Goal: Book appointment/travel/reservation

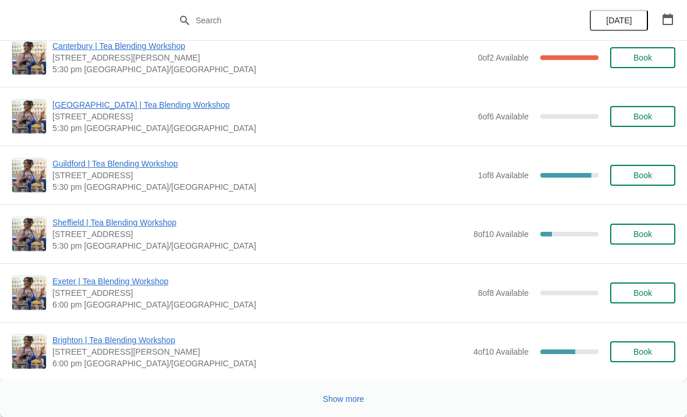
scroll to position [1858, 0]
click at [346, 400] on span "Show more" at bounding box center [343, 398] width 41 height 9
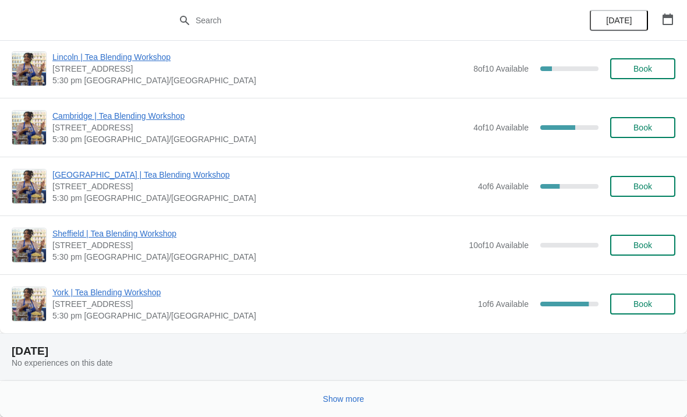
scroll to position [3320, 0]
click at [342, 390] on button "Show more" at bounding box center [343, 398] width 51 height 21
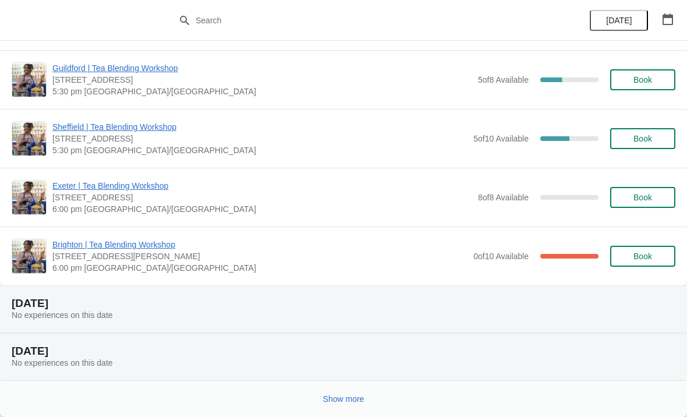
scroll to position [4958, 0]
click at [355, 403] on span "Show more" at bounding box center [343, 398] width 41 height 9
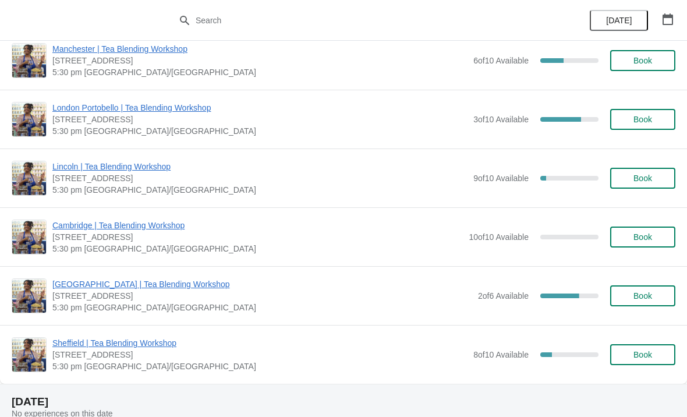
scroll to position [7189, 0]
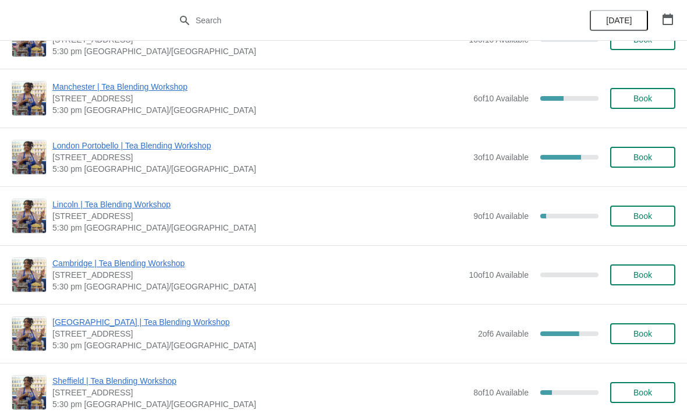
click at [666, 15] on icon "button" at bounding box center [667, 19] width 10 height 12
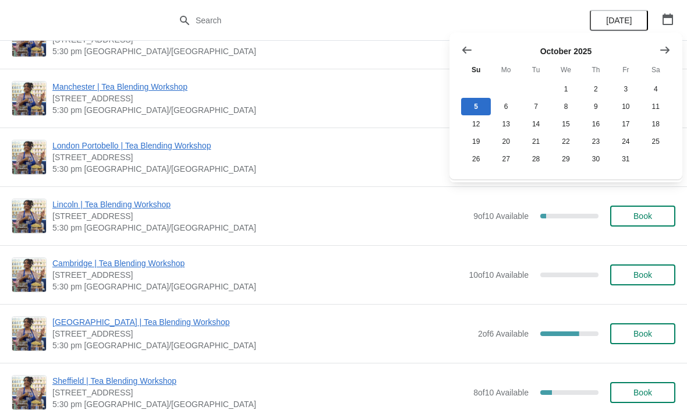
click at [666, 51] on icon "Show next month, November 2025" at bounding box center [665, 50] width 12 height 12
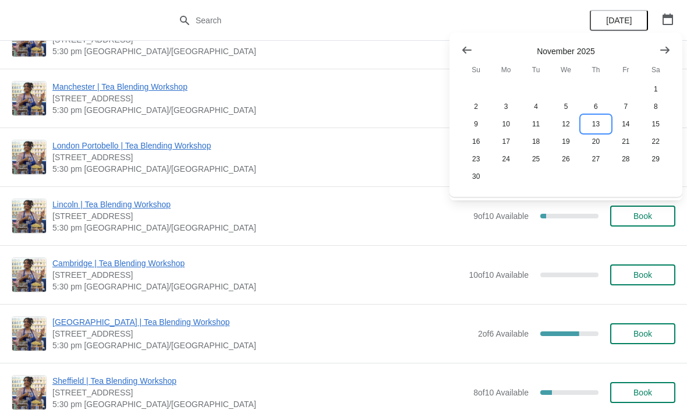
click at [592, 125] on button "13" at bounding box center [596, 123] width 30 height 17
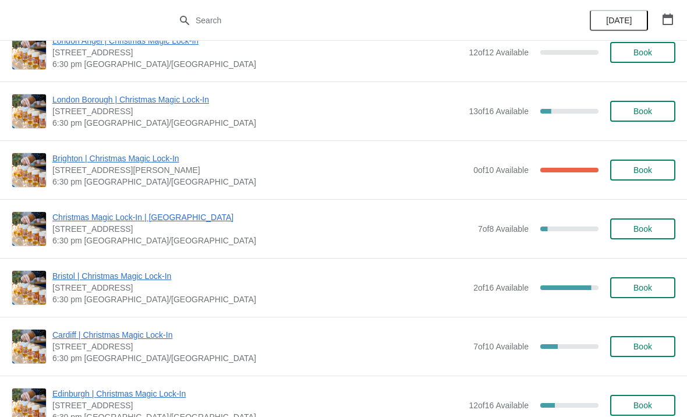
scroll to position [144, 0]
click at [633, 229] on span "Book" at bounding box center [642, 227] width 19 height 9
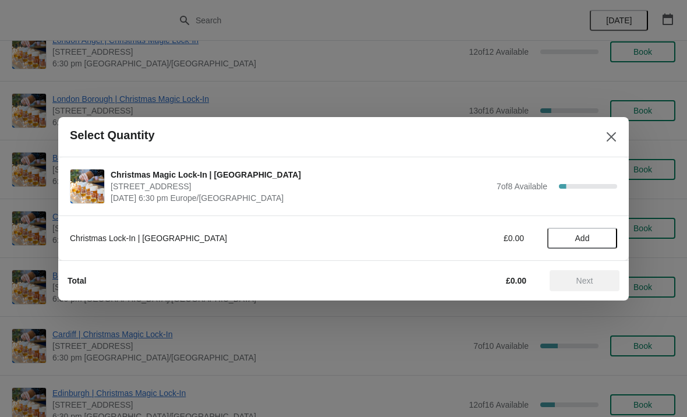
click at [576, 242] on span "Add" at bounding box center [582, 237] width 15 height 9
click at [592, 285] on span "Next" at bounding box center [584, 280] width 17 height 9
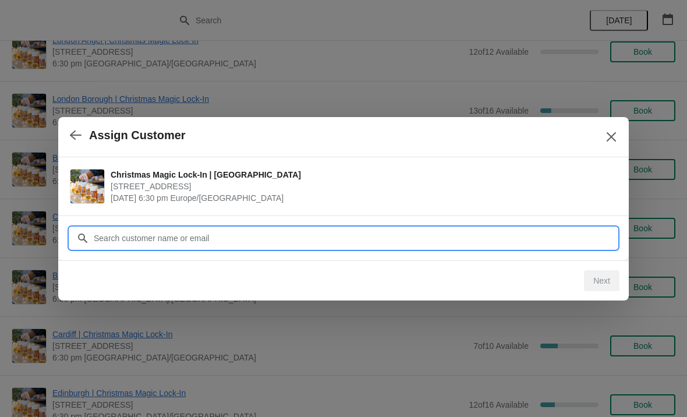
click at [557, 239] on input "Customer" at bounding box center [355, 238] width 524 height 21
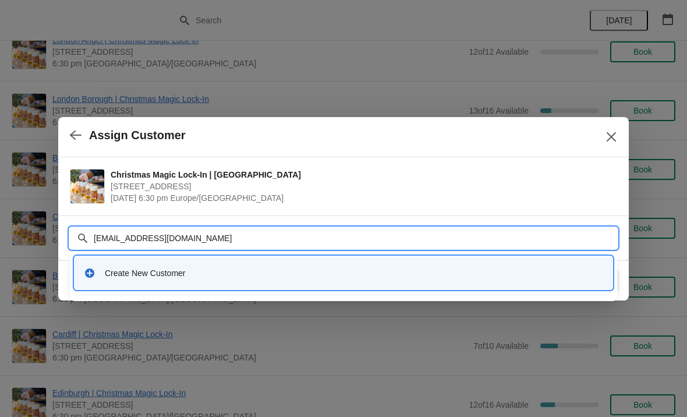
type input "[EMAIL_ADDRESS][DOMAIN_NAME]"
click at [342, 240] on input "[EMAIL_ADDRESS][DOMAIN_NAME]" at bounding box center [355, 238] width 524 height 21
click at [296, 268] on div "Create New Customer" at bounding box center [354, 273] width 498 height 12
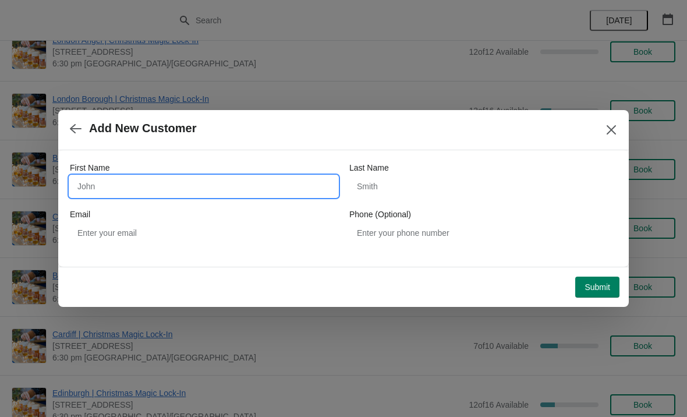
click at [297, 180] on input "First Name" at bounding box center [204, 186] width 268 height 21
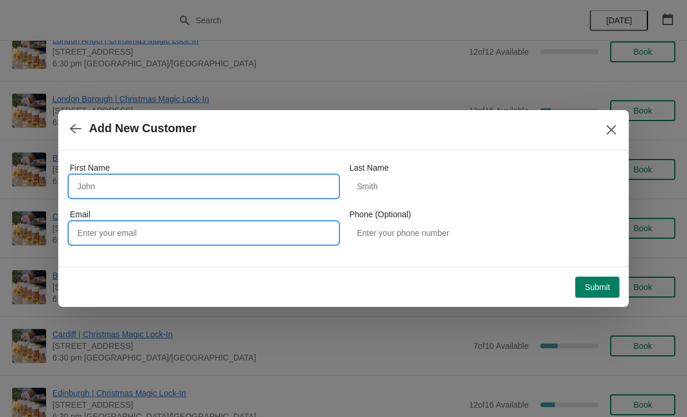
click at [284, 233] on input "Email" at bounding box center [204, 232] width 268 height 21
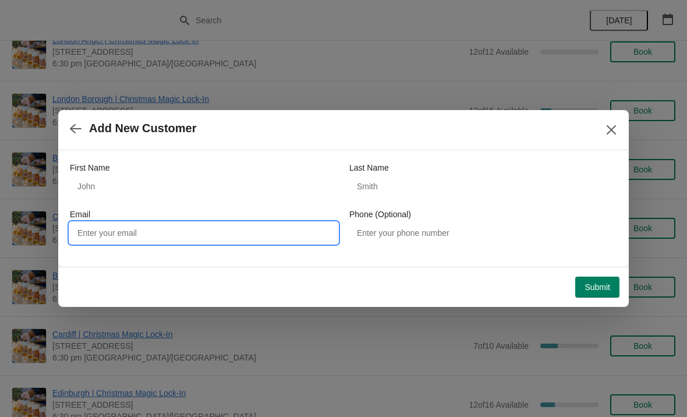
click at [80, 131] on icon "button" at bounding box center [76, 129] width 12 height 12
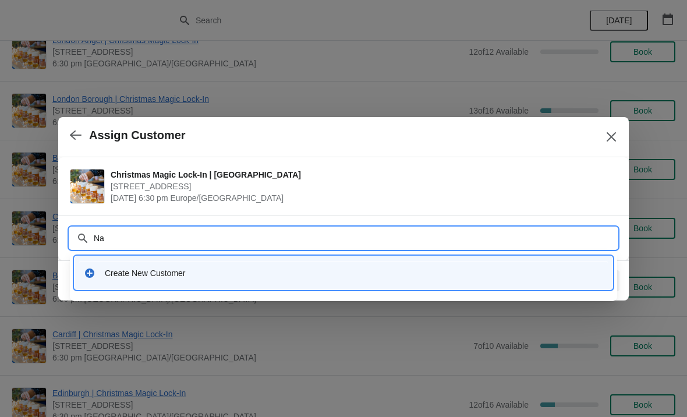
type input "Nat"
click at [332, 287] on div "Create New Customer" at bounding box center [343, 272] width 538 height 33
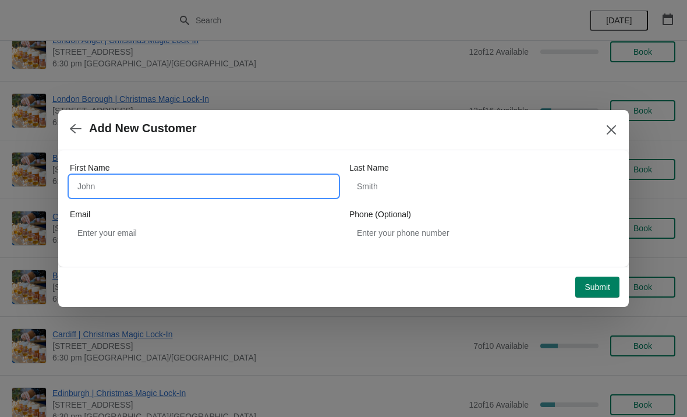
click at [129, 181] on input "First Name" at bounding box center [204, 186] width 268 height 21
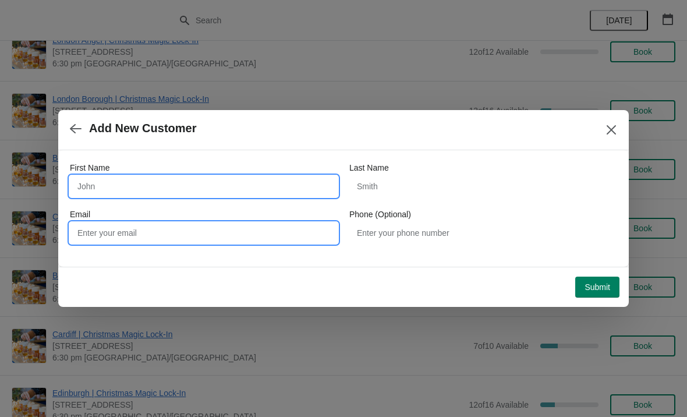
click at [119, 235] on input "Email" at bounding box center [204, 232] width 268 height 21
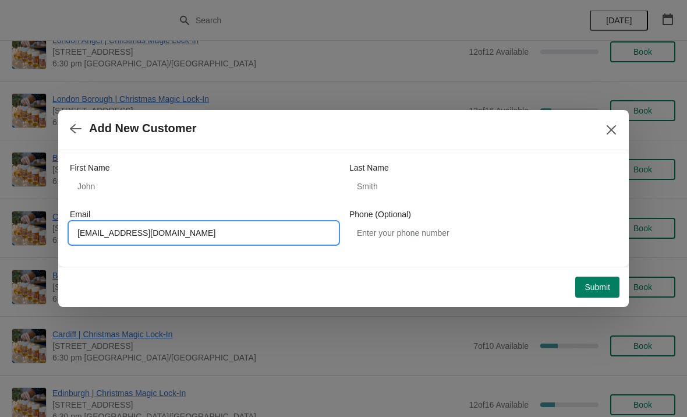
type input "[EMAIL_ADDRESS][DOMAIN_NAME]"
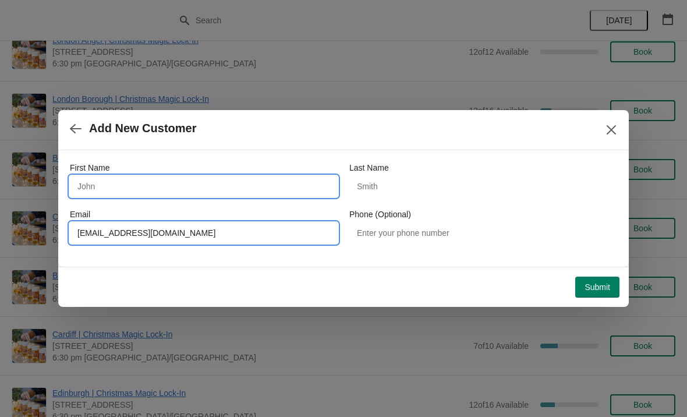
click at [113, 182] on input "First Name" at bounding box center [204, 186] width 268 height 21
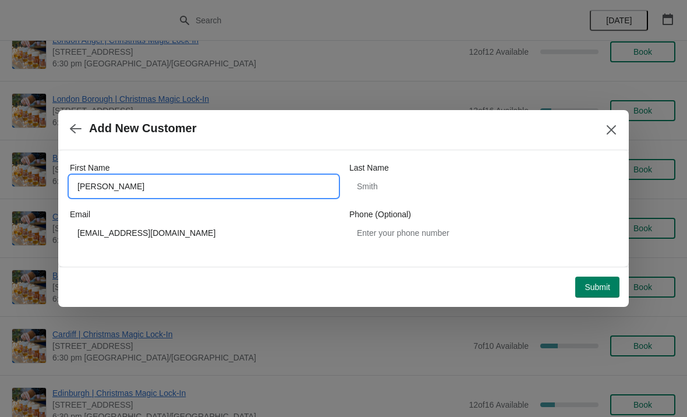
type input "[PERSON_NAME]"
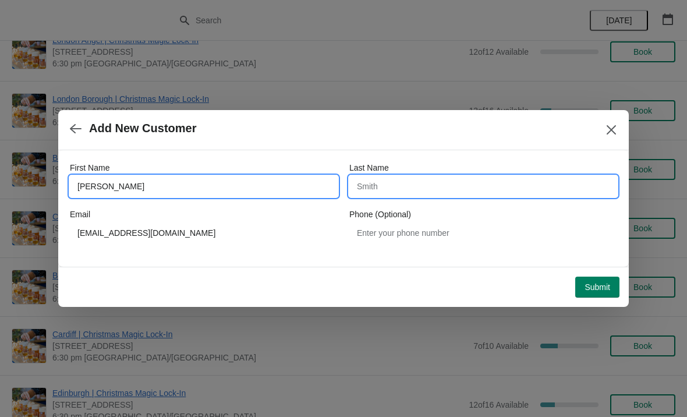
click at [436, 186] on input "Last Name" at bounding box center [483, 186] width 268 height 21
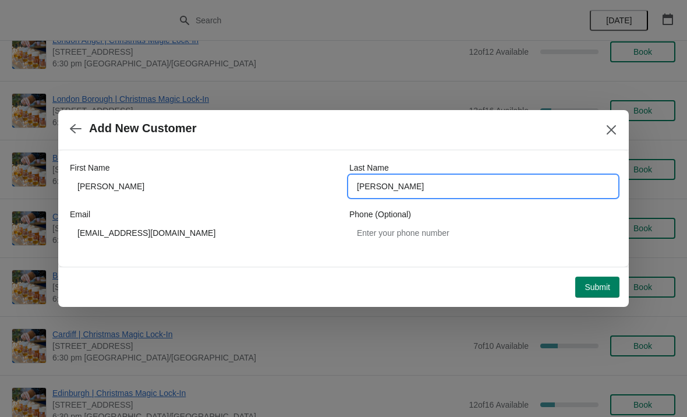
type input "[PERSON_NAME]"
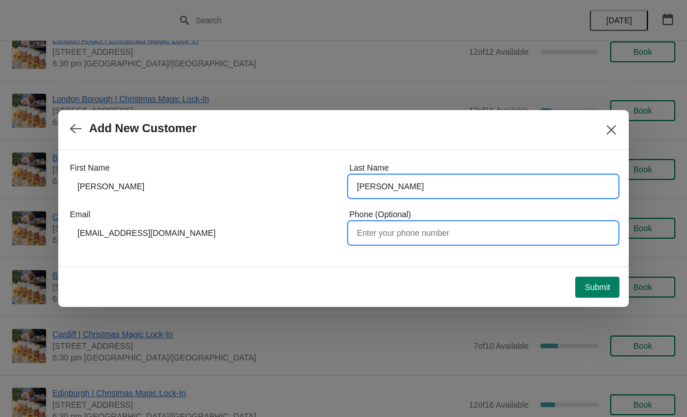
click at [548, 242] on input "Phone (Optional)" at bounding box center [483, 232] width 268 height 21
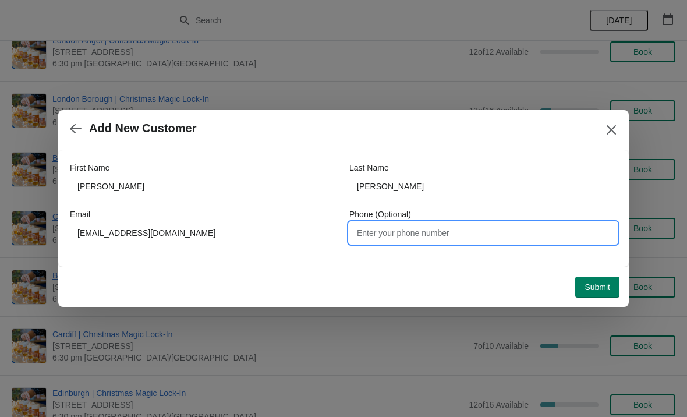
click at [602, 285] on span "Submit" at bounding box center [597, 286] width 26 height 9
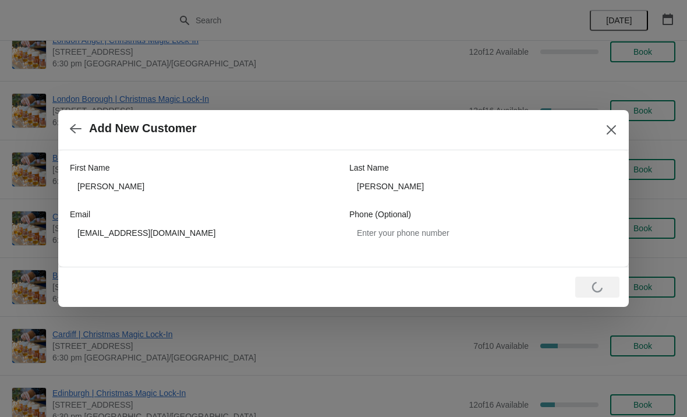
click at [596, 280] on div "Loading Submit" at bounding box center [597, 286] width 44 height 21
click at [594, 285] on div "Loading Submit" at bounding box center [597, 286] width 44 height 21
click at [74, 130] on icon "button" at bounding box center [76, 129] width 12 height 12
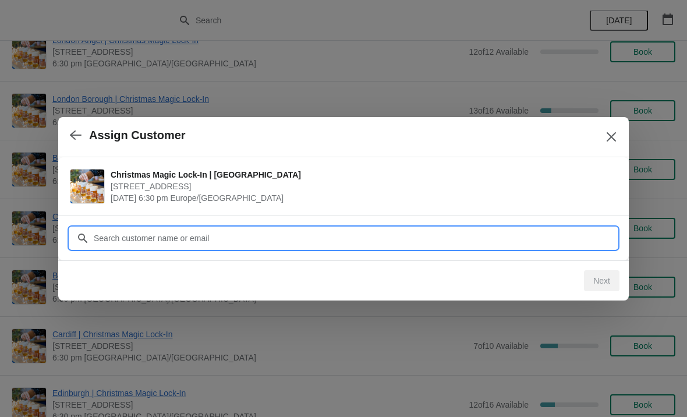
click at [204, 239] on input "Customer" at bounding box center [355, 238] width 524 height 21
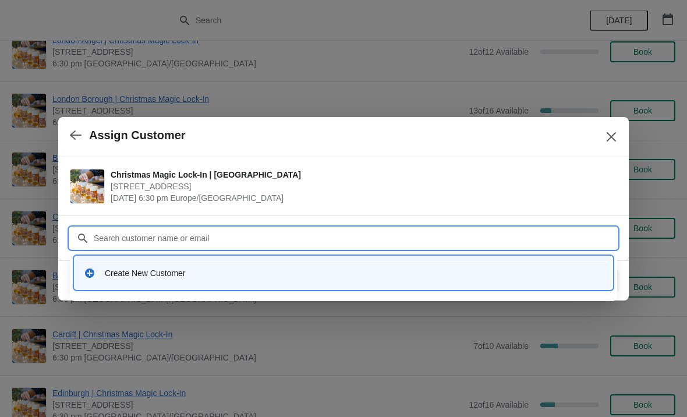
click at [607, 140] on icon "Close" at bounding box center [610, 136] width 9 height 9
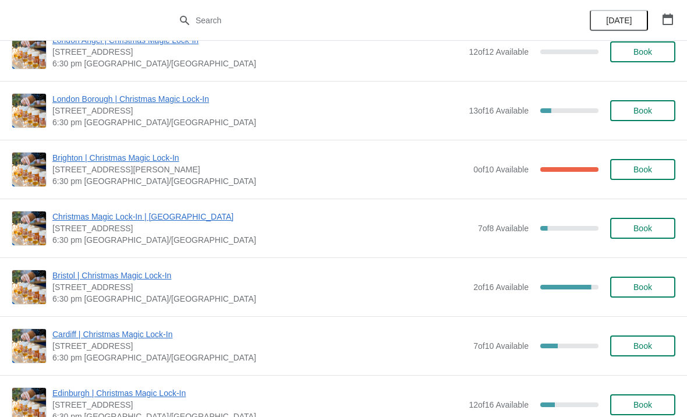
click at [501, 226] on span "7 of 8 Available" at bounding box center [503, 227] width 51 height 9
click at [647, 223] on span "Book" at bounding box center [642, 227] width 19 height 9
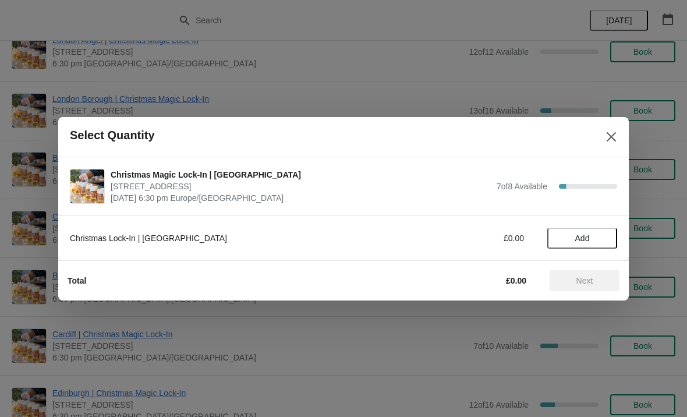
click at [575, 237] on span "Add" at bounding box center [582, 237] width 15 height 9
click at [594, 278] on span "Next" at bounding box center [584, 280] width 51 height 9
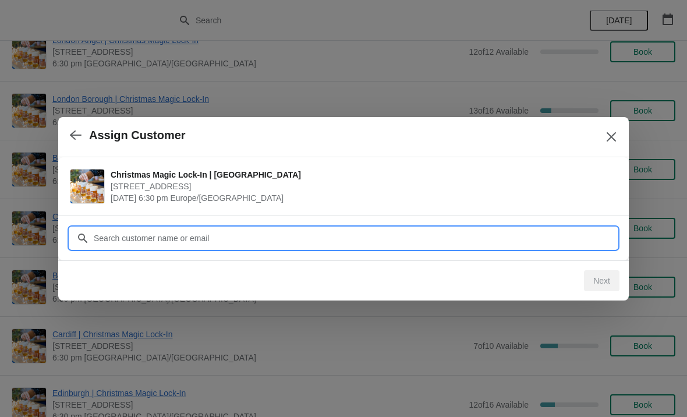
click at [530, 239] on input "Customer" at bounding box center [355, 238] width 524 height 21
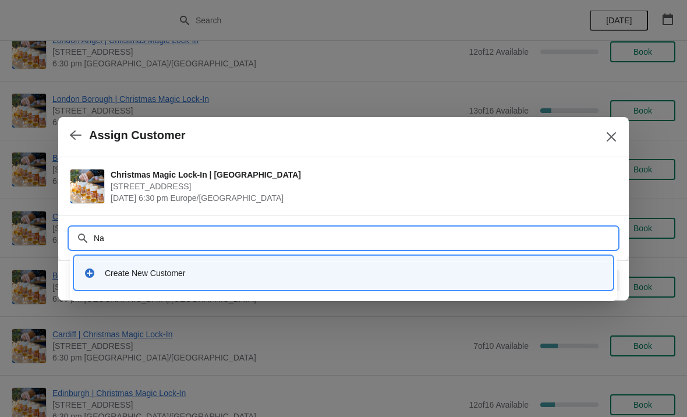
type input "Nat"
click at [432, 288] on div "Create New Customer" at bounding box center [343, 272] width 538 height 33
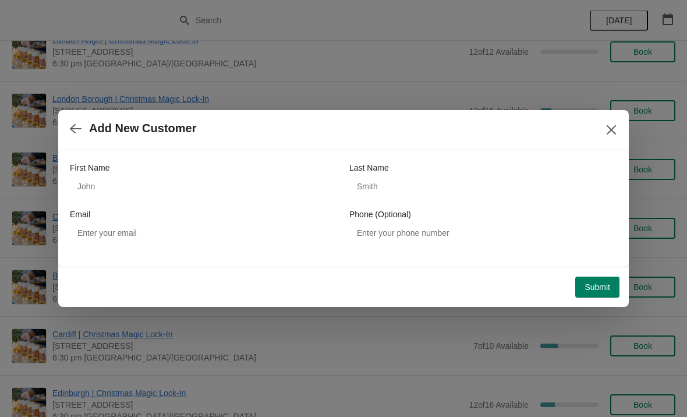
click at [86, 129] on button "button" at bounding box center [75, 128] width 21 height 23
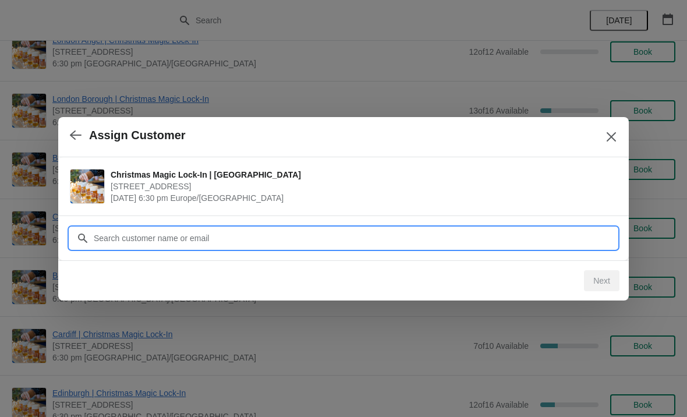
click at [383, 245] on input "Customer" at bounding box center [355, 238] width 524 height 21
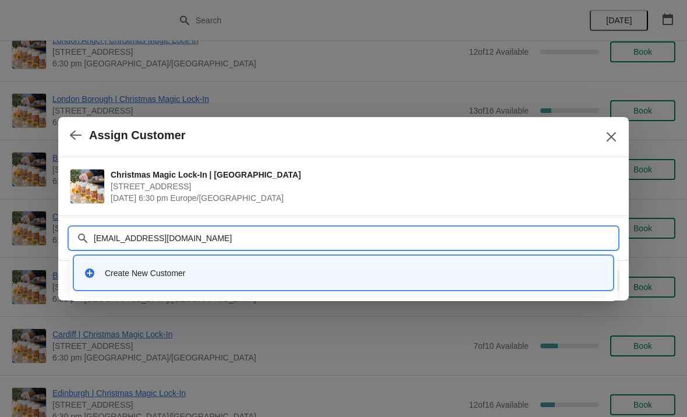
type input "[EMAIL_ADDRESS][DOMAIN_NAME]"
click at [495, 272] on div "Create New Customer" at bounding box center [354, 273] width 498 height 12
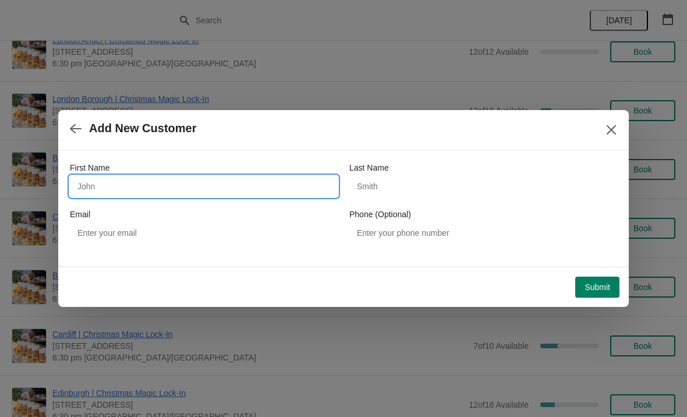
click at [267, 179] on input "First Name" at bounding box center [204, 186] width 268 height 21
type input "[PERSON_NAME]"
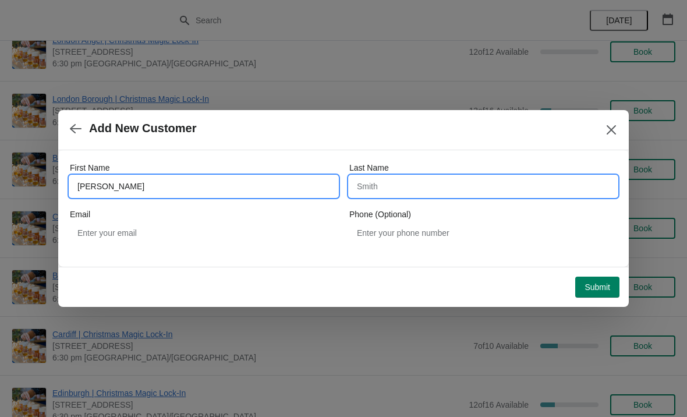
click at [467, 192] on input "Last Name" at bounding box center [483, 186] width 268 height 21
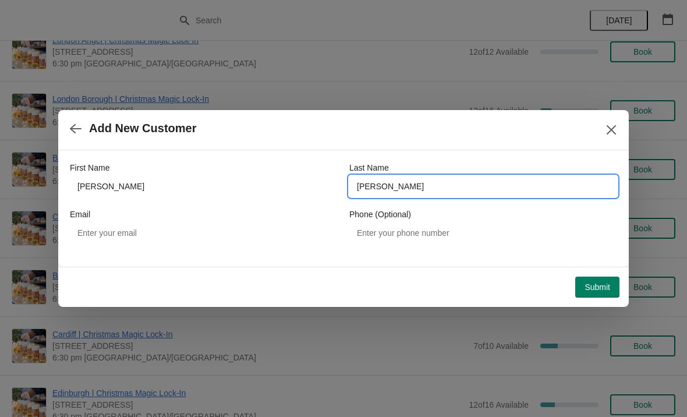
type input "[PERSON_NAME]"
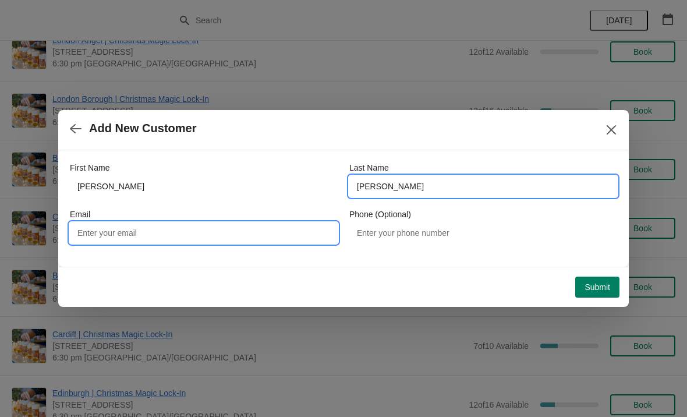
click at [150, 225] on input "Email" at bounding box center [204, 232] width 268 height 21
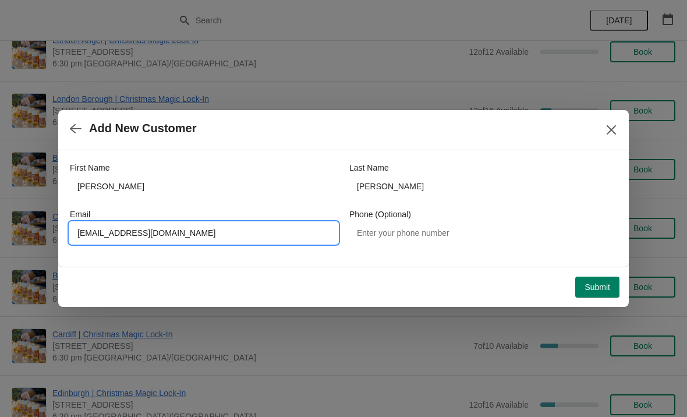
type input "[EMAIL_ADDRESS][DOMAIN_NAME]"
click at [591, 280] on button "Submit" at bounding box center [597, 286] width 44 height 21
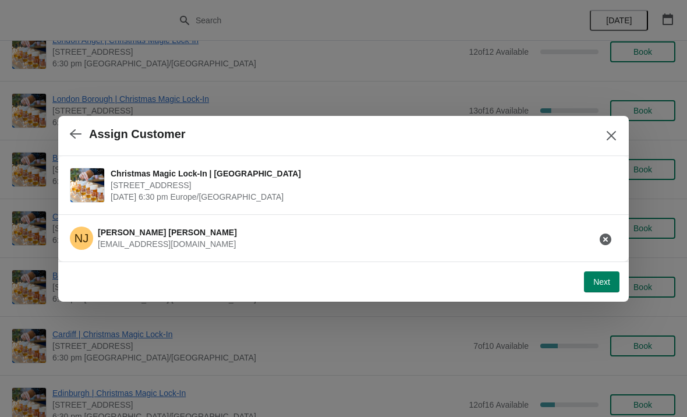
click at [599, 284] on span "Next" at bounding box center [601, 281] width 17 height 9
select select "No"
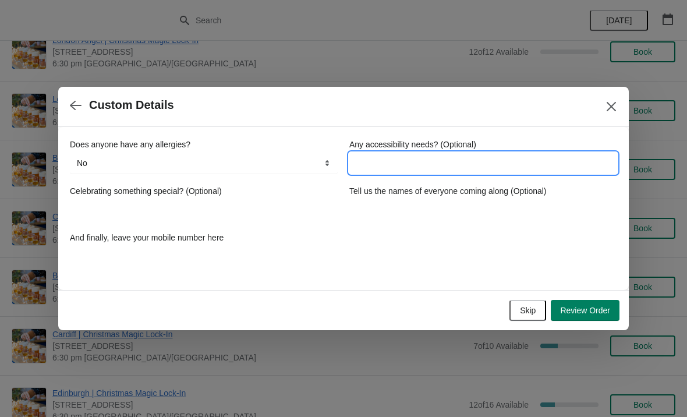
click at [394, 165] on input "Any accessibility needs? (Optional)" at bounding box center [483, 162] width 268 height 21
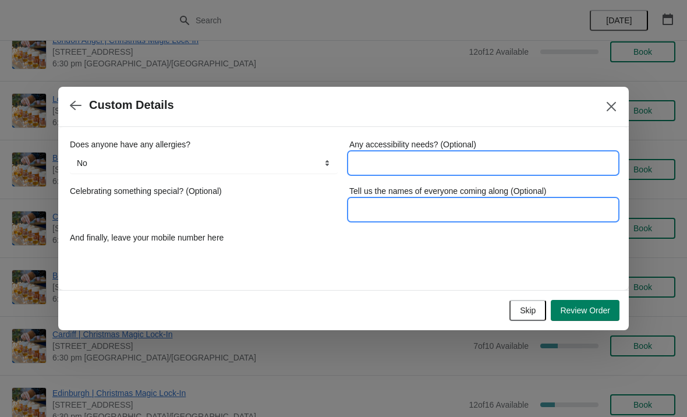
click at [491, 210] on input "Tell us the names of everyone coming along (Optional)" at bounding box center [483, 209] width 268 height 21
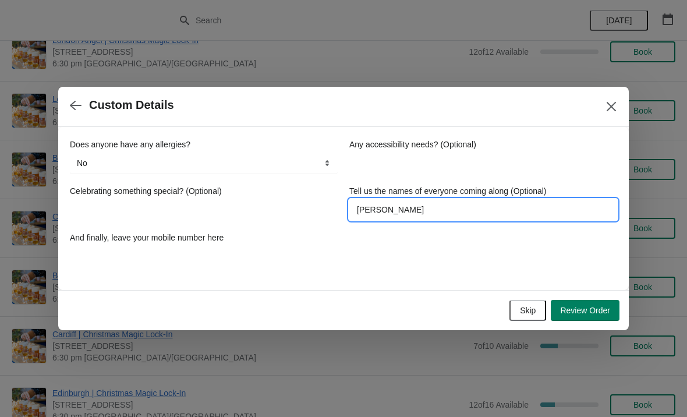
type input "[PERSON_NAME]"
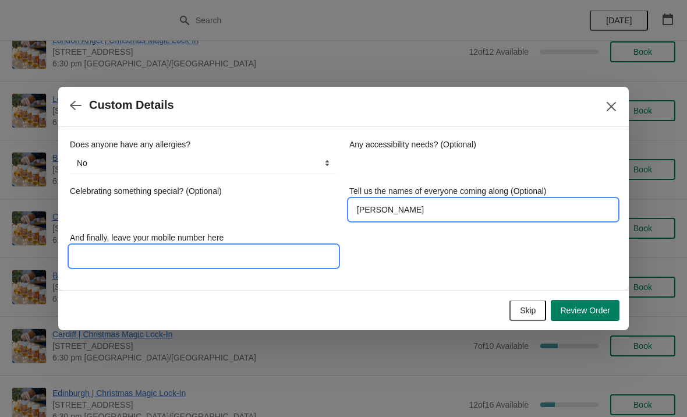
click at [246, 251] on input "And finally, leave your mobile number here" at bounding box center [204, 256] width 268 height 21
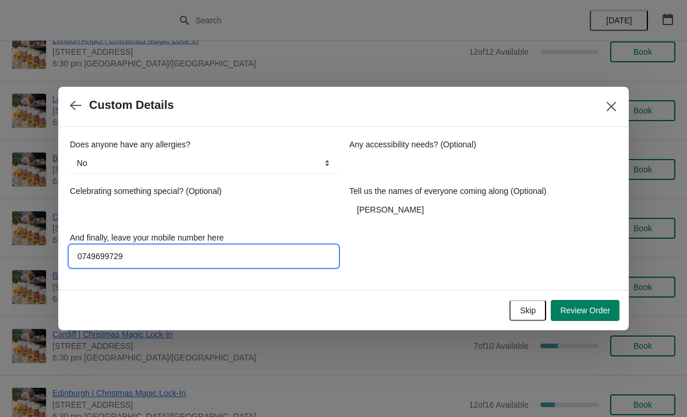
type input "07496997298"
